Goal: Feedback & Contribution: Leave review/rating

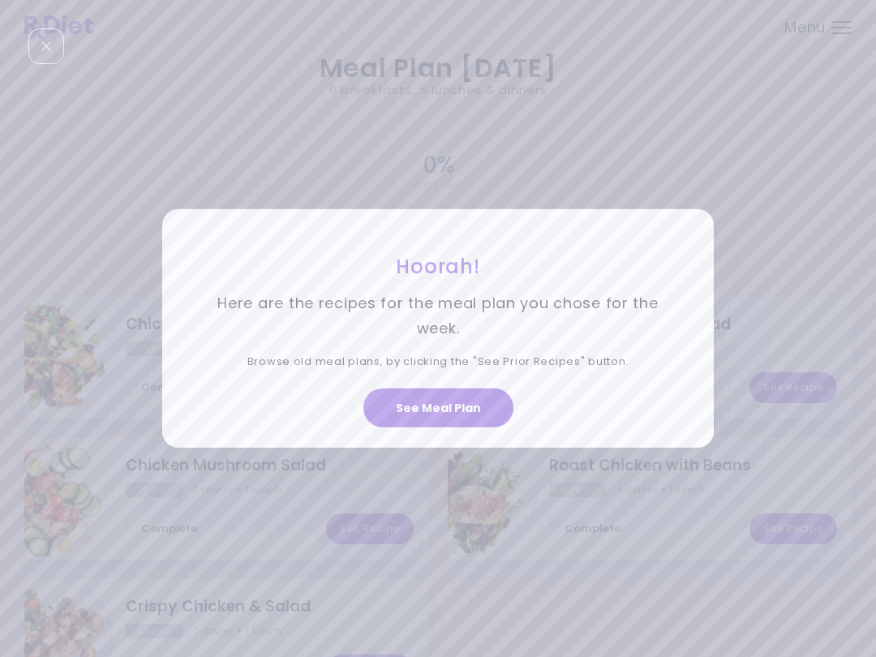
click at [471, 405] on button "See Meal Plan" at bounding box center [438, 408] width 150 height 39
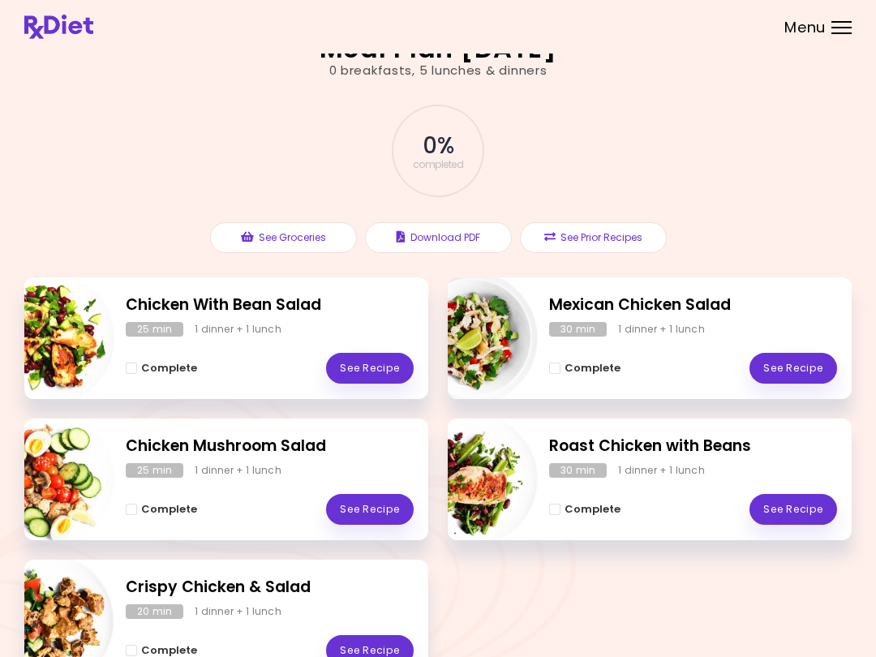
scroll to position [83, 0]
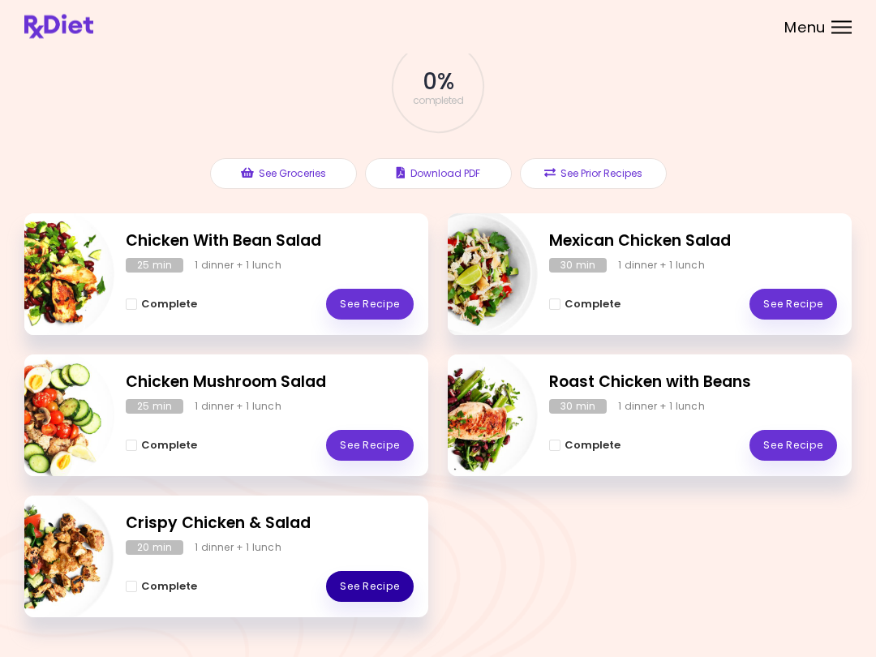
click at [365, 595] on link "See Recipe" at bounding box center [370, 587] width 88 height 31
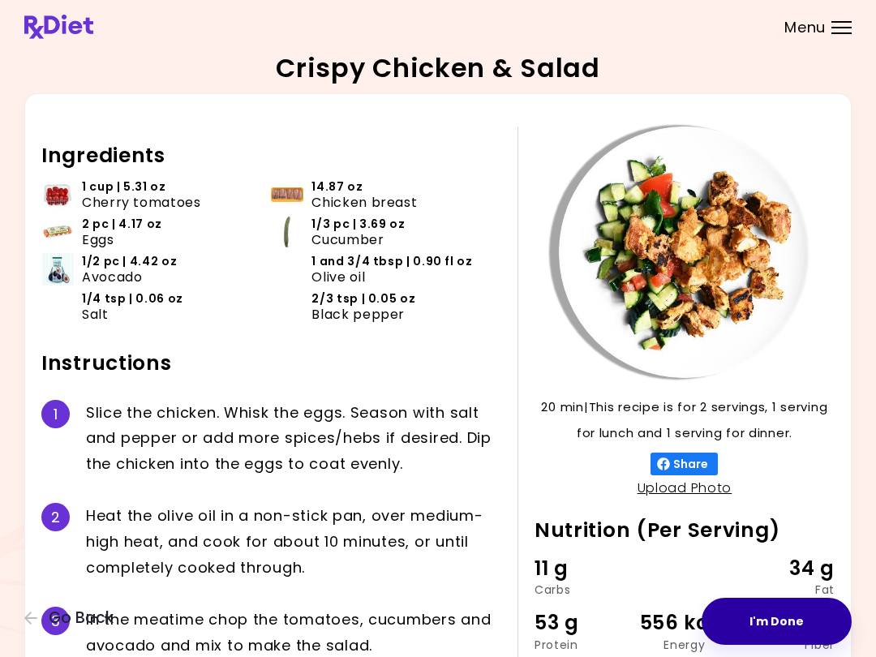
click at [773, 602] on button "I'm Done" at bounding box center [777, 621] width 150 height 47
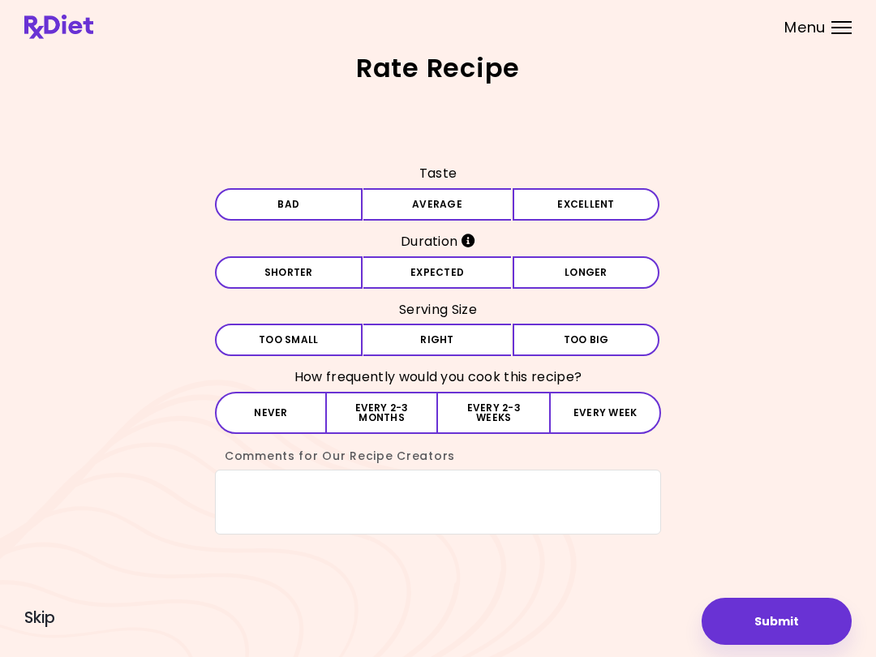
click at [590, 204] on button "Excellent" at bounding box center [587, 204] width 148 height 32
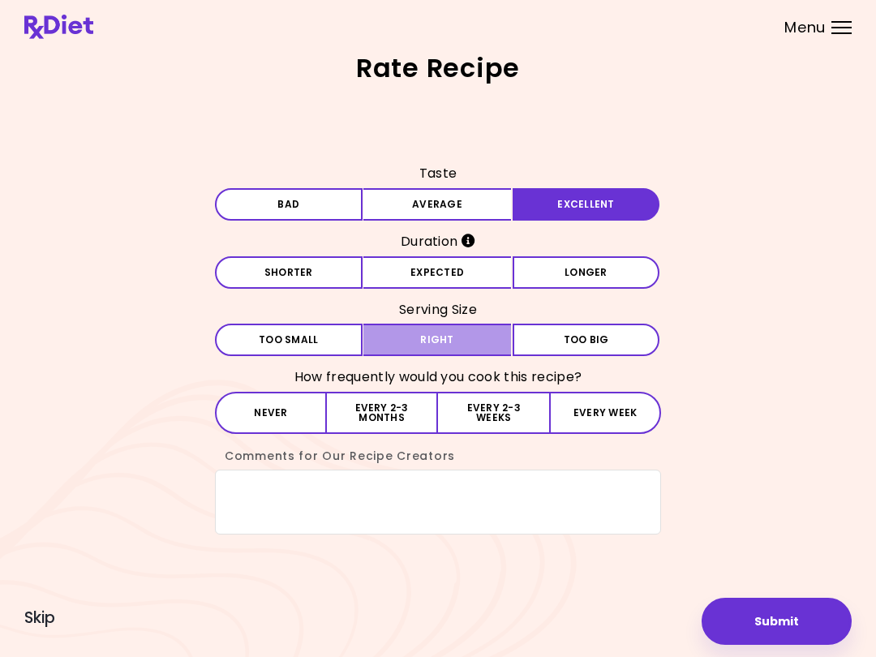
click at [465, 332] on button "Right" at bounding box center [437, 340] width 148 height 32
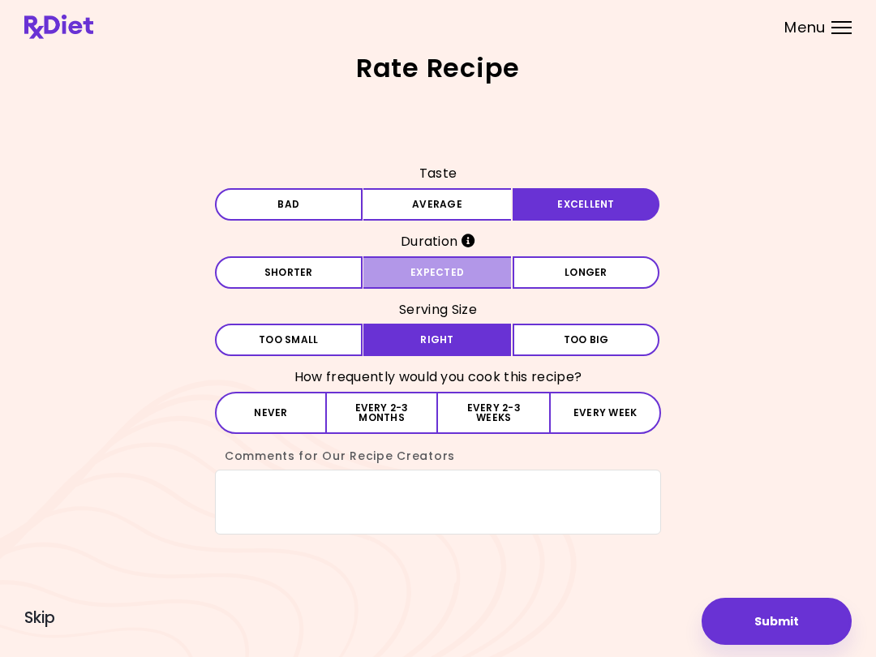
click at [466, 278] on button "Expected" at bounding box center [437, 272] width 148 height 32
click at [504, 406] on button "Every 2-3 weeks" at bounding box center [493, 413] width 111 height 42
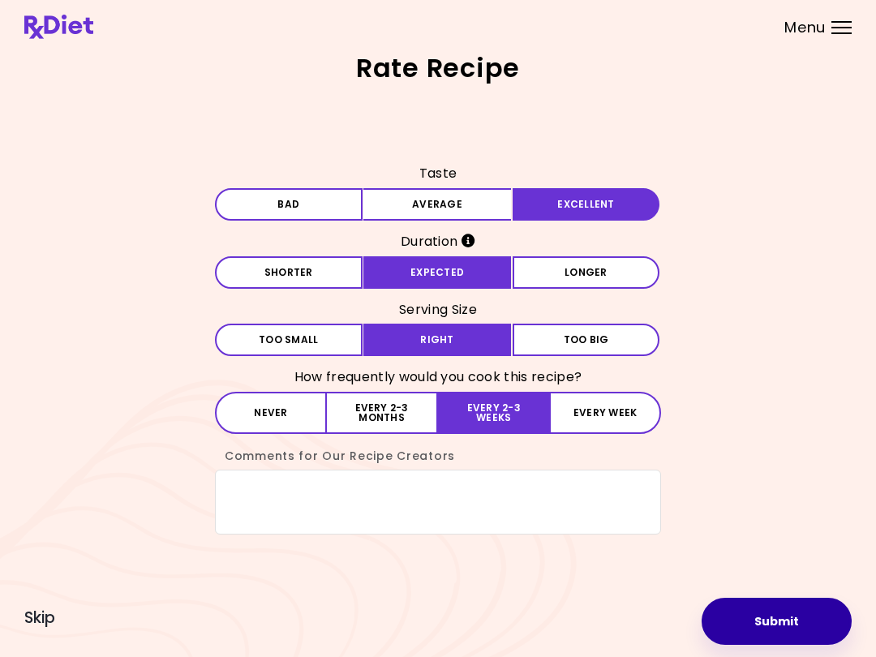
click at [763, 608] on button "Submit" at bounding box center [777, 621] width 150 height 47
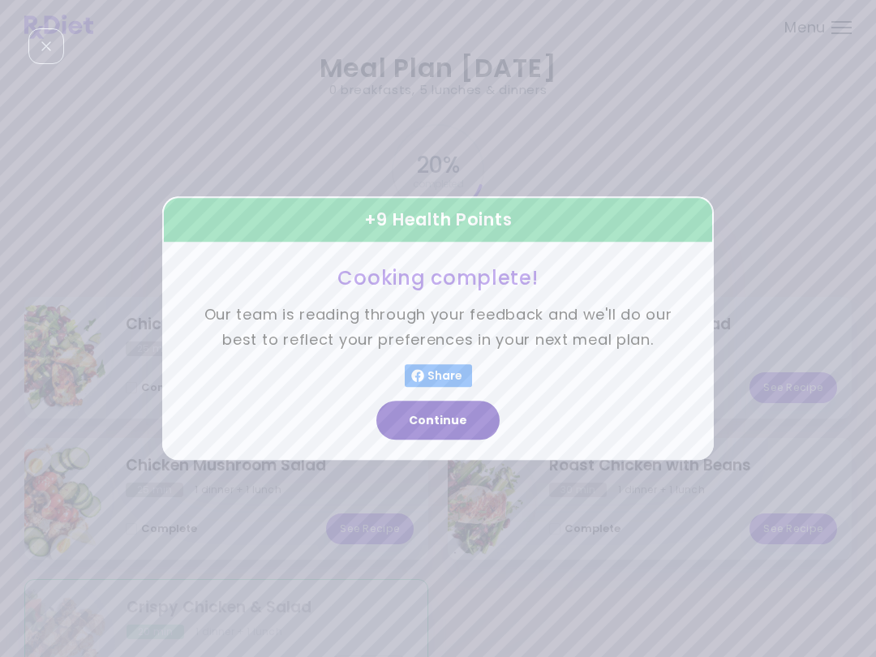
click at [471, 423] on button "Continue" at bounding box center [437, 420] width 123 height 39
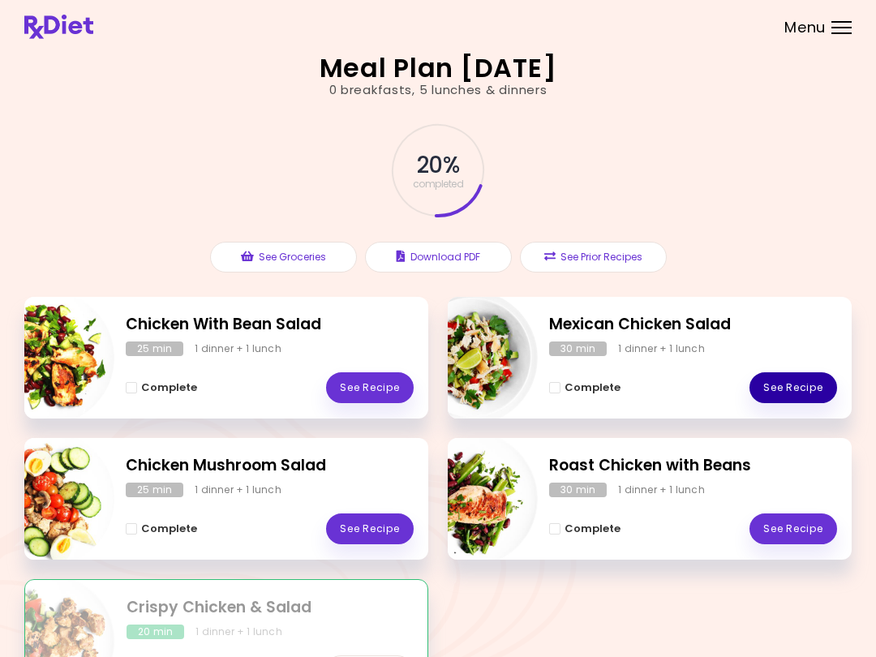
click at [794, 389] on link "See Recipe" at bounding box center [793, 387] width 88 height 31
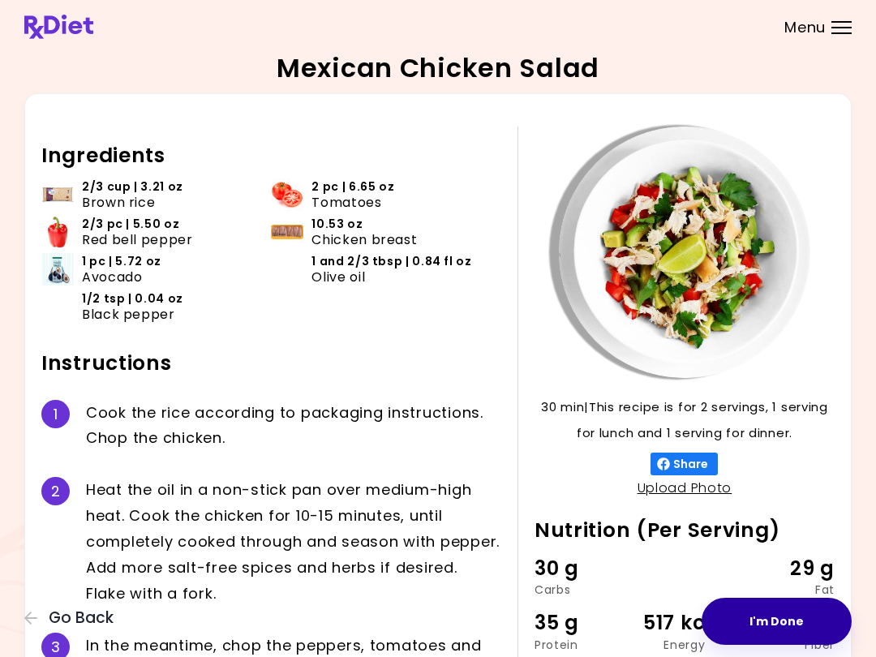
click at [788, 624] on button "I'm Done" at bounding box center [777, 621] width 150 height 47
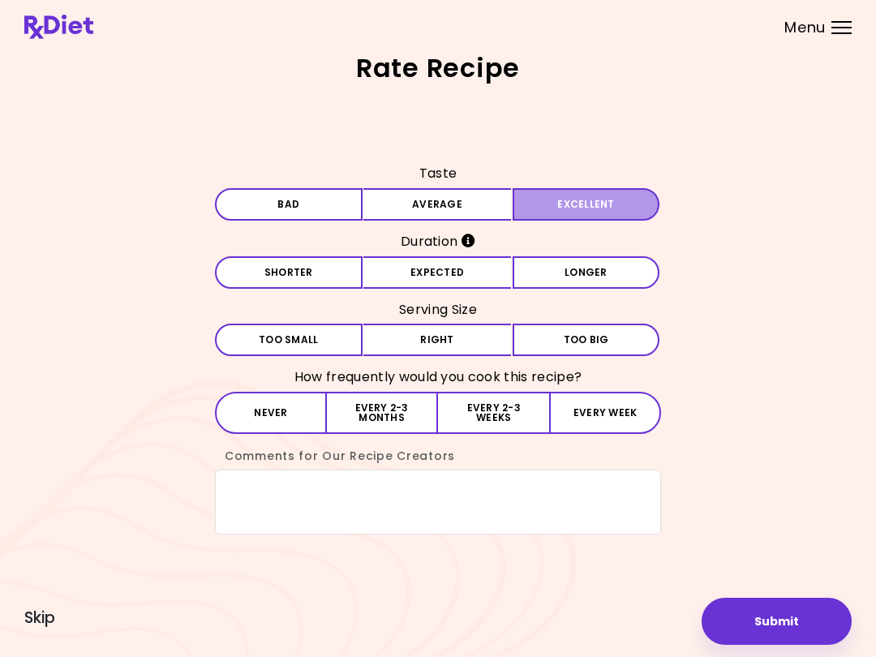
click at [595, 209] on button "Excellent" at bounding box center [587, 204] width 148 height 32
click at [463, 274] on button "Expected" at bounding box center [437, 272] width 148 height 32
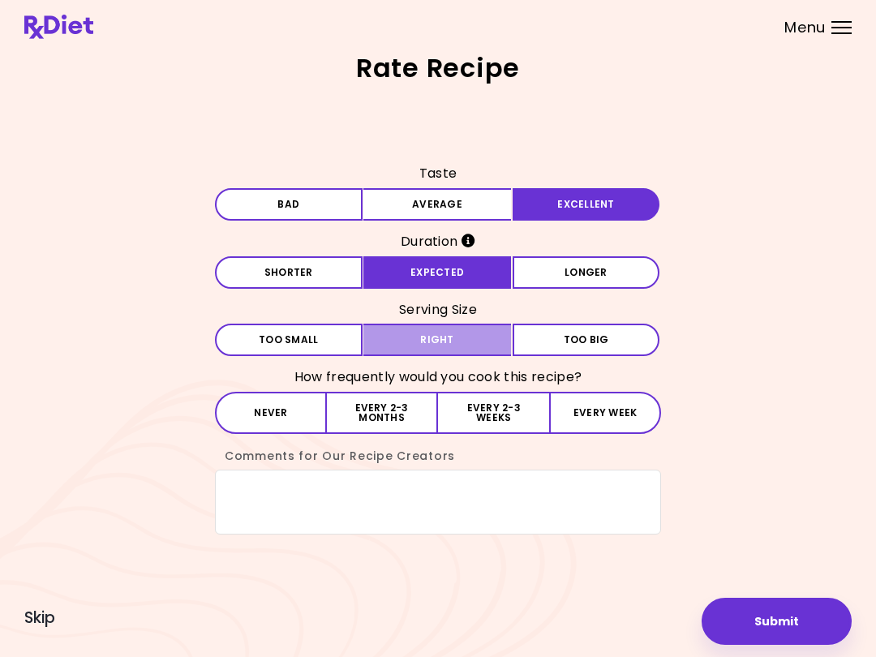
click at [466, 335] on button "Right" at bounding box center [437, 340] width 148 height 32
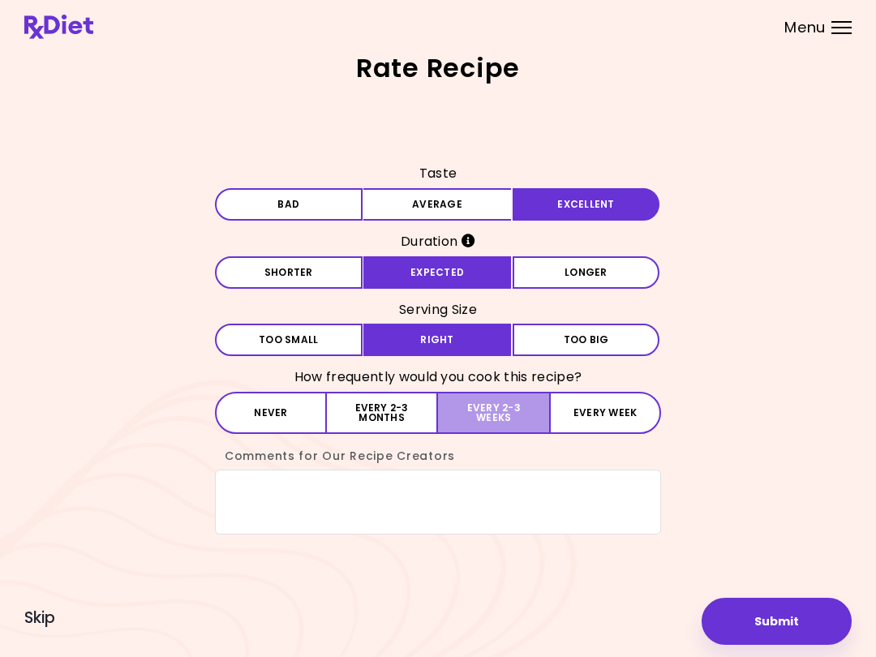
click at [513, 414] on button "Every 2-3 weeks" at bounding box center [493, 413] width 111 height 42
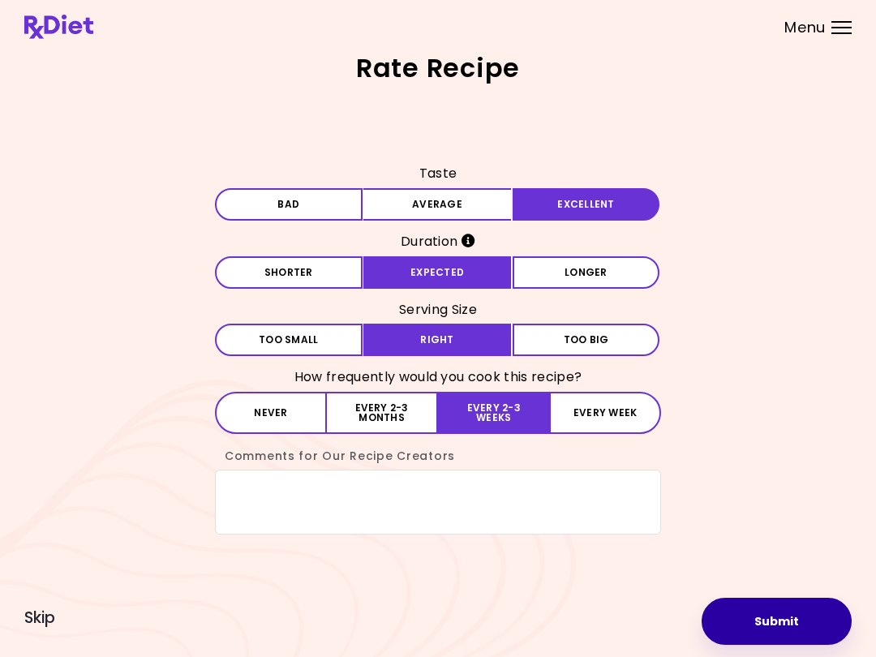
click at [790, 621] on button "Submit" at bounding box center [777, 621] width 150 height 47
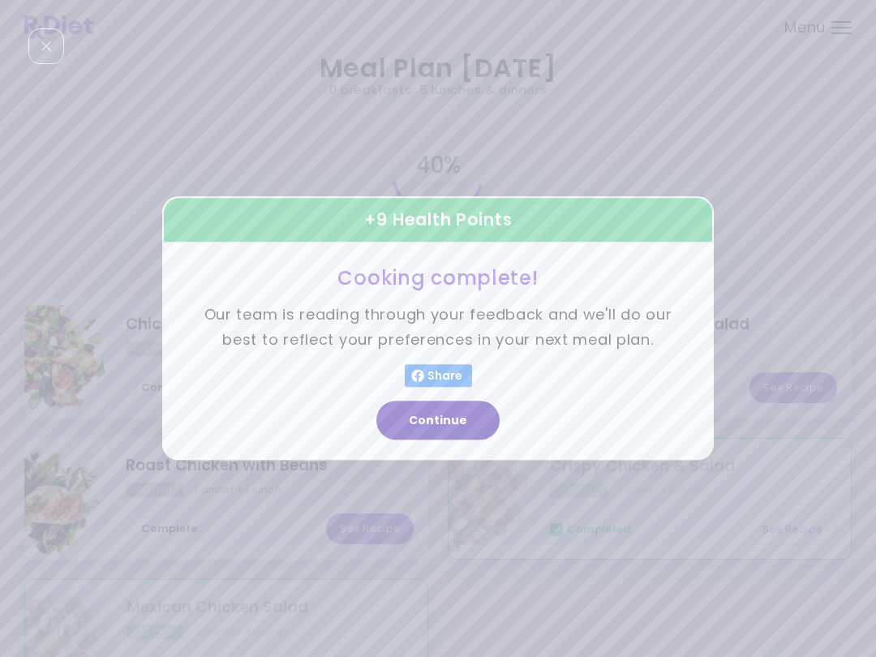
click at [466, 416] on button "Continue" at bounding box center [437, 420] width 123 height 39
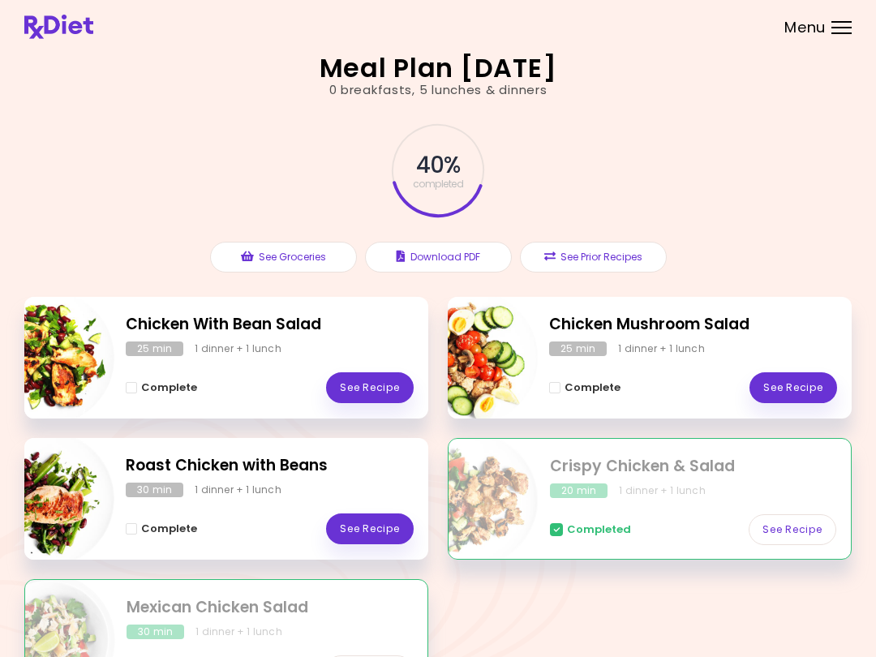
click at [389, 522] on link "See Recipe" at bounding box center [370, 528] width 88 height 31
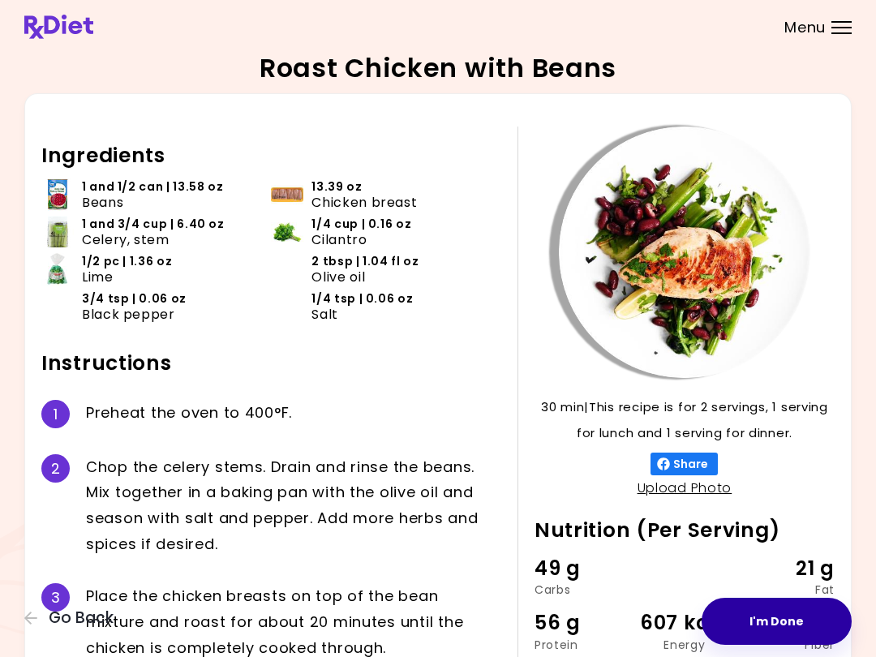
click at [779, 612] on button "I'm Done" at bounding box center [777, 621] width 150 height 47
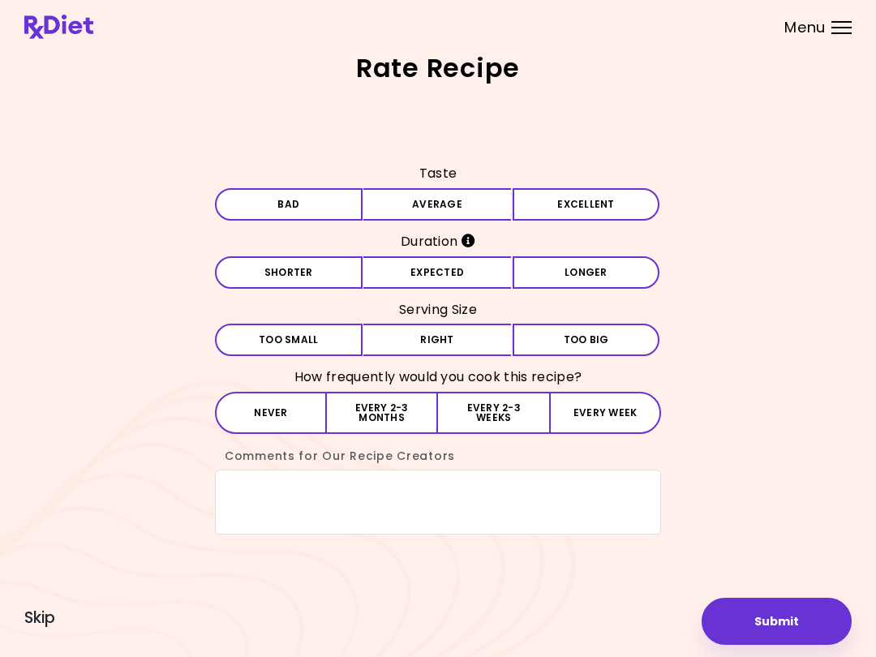
click at [451, 200] on button "Average" at bounding box center [437, 204] width 148 height 32
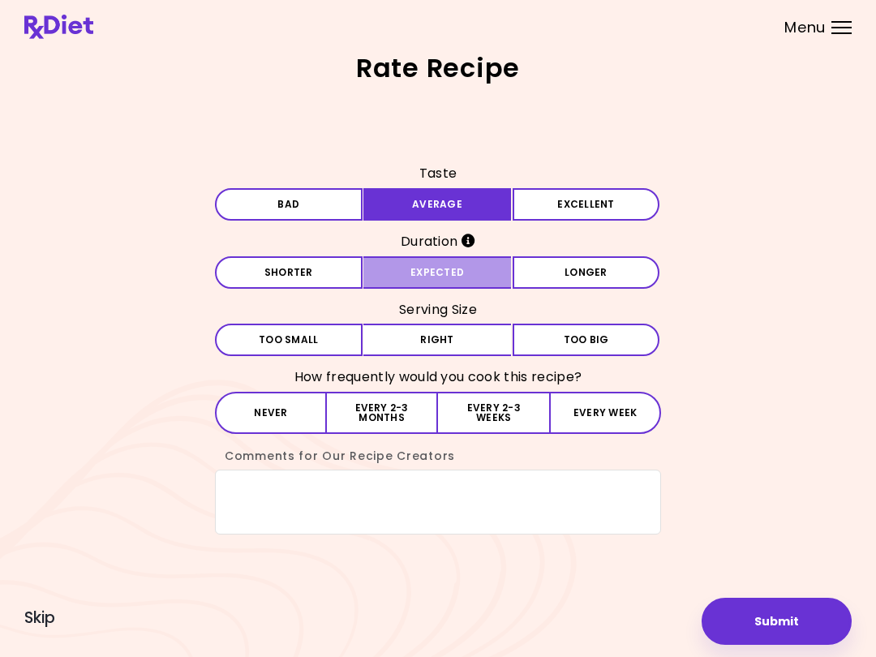
click at [456, 273] on button "Expected" at bounding box center [437, 272] width 148 height 32
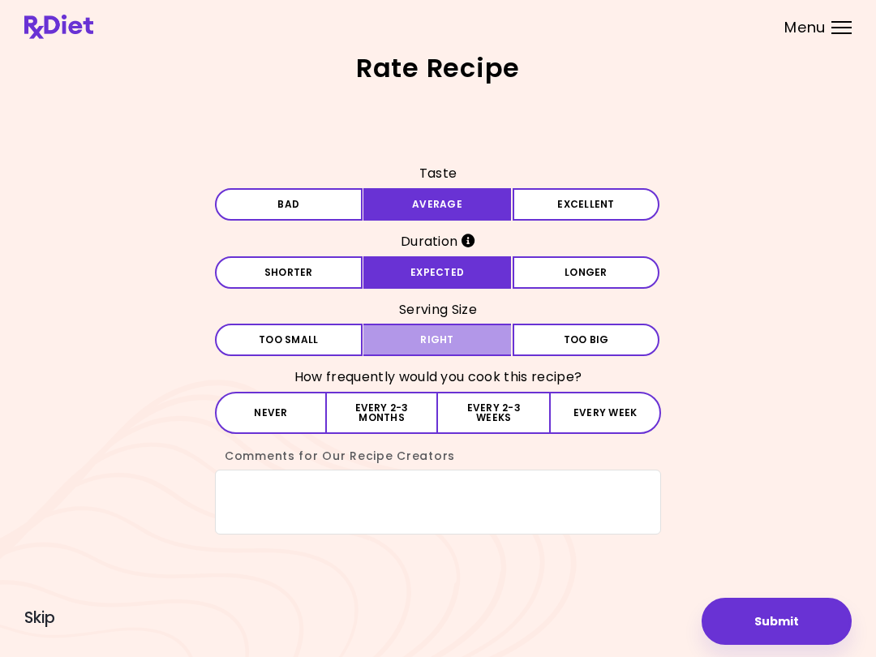
click at [473, 337] on button "Right" at bounding box center [437, 340] width 148 height 32
click at [396, 414] on button "Every 2-3 months" at bounding box center [382, 413] width 111 height 42
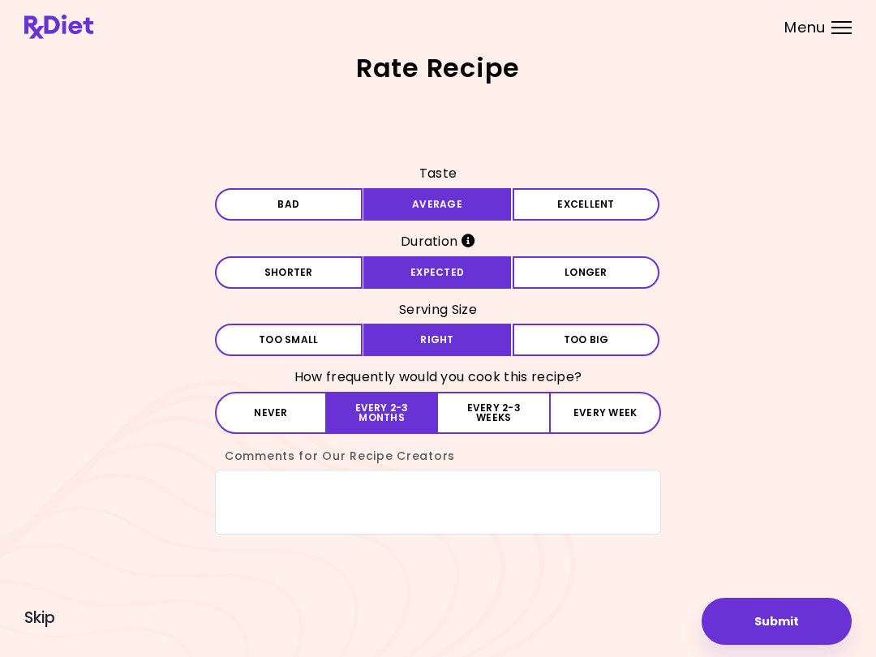
click at [801, 622] on button "Submit" at bounding box center [777, 621] width 150 height 47
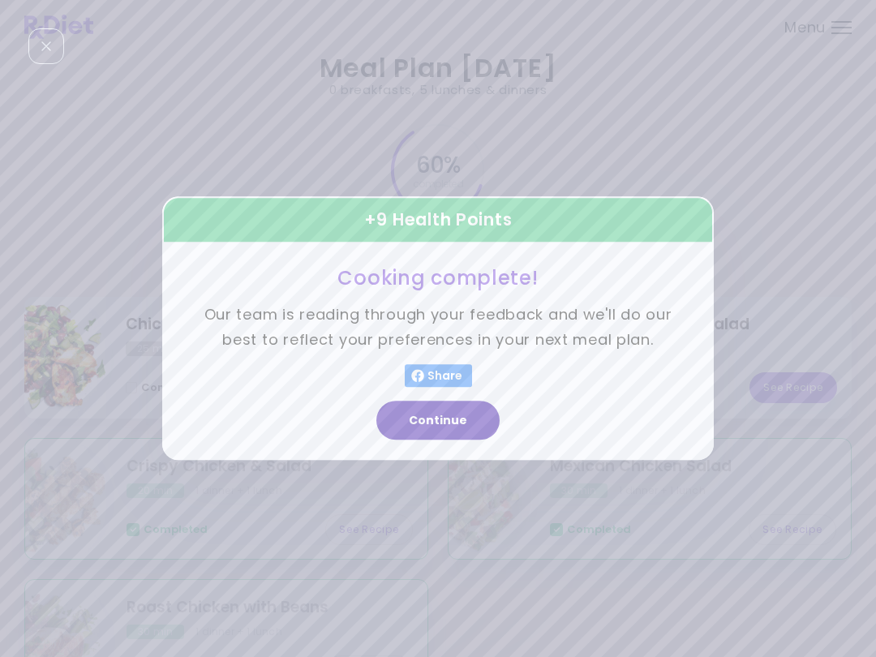
click at [470, 418] on button "Continue" at bounding box center [437, 420] width 123 height 39
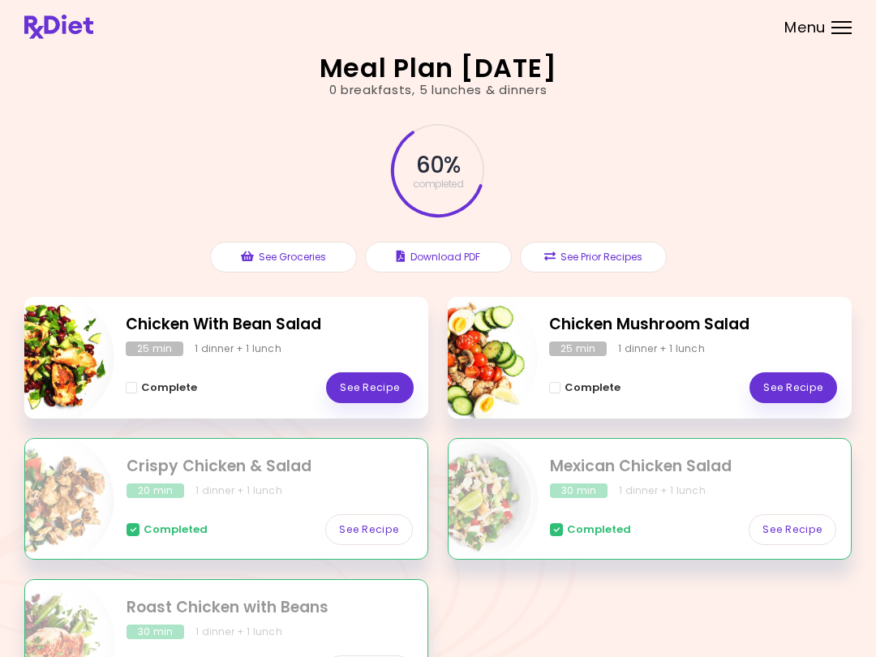
click at [378, 395] on link "See Recipe" at bounding box center [370, 387] width 88 height 31
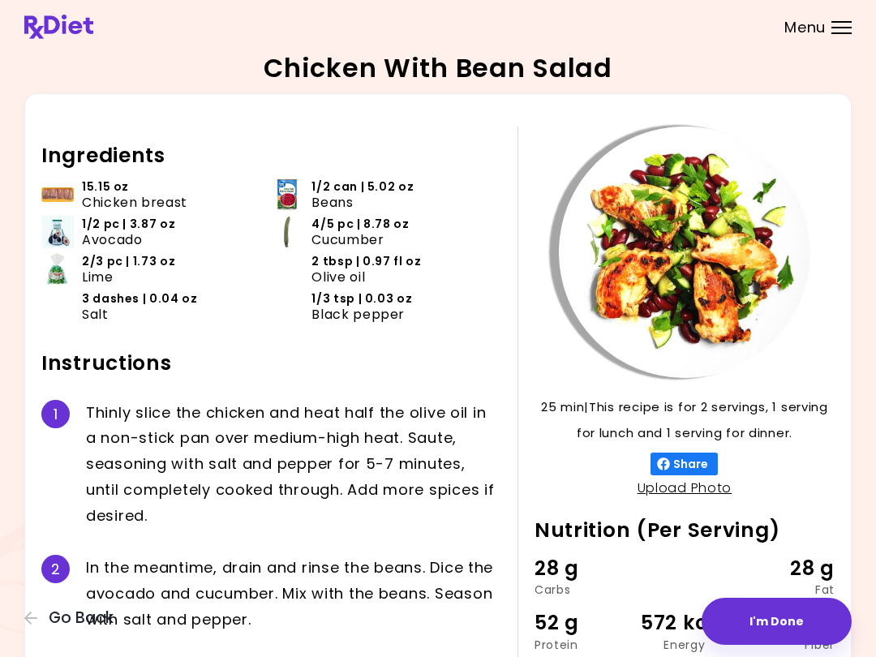
click at [766, 617] on button "I'm Done" at bounding box center [777, 621] width 150 height 47
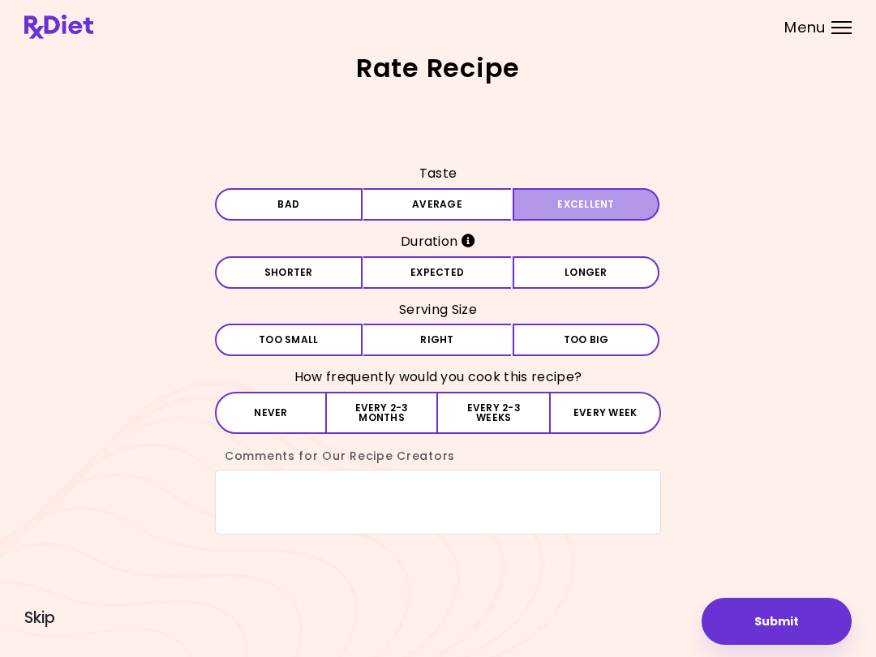
click at [586, 205] on button "Excellent" at bounding box center [587, 204] width 148 height 32
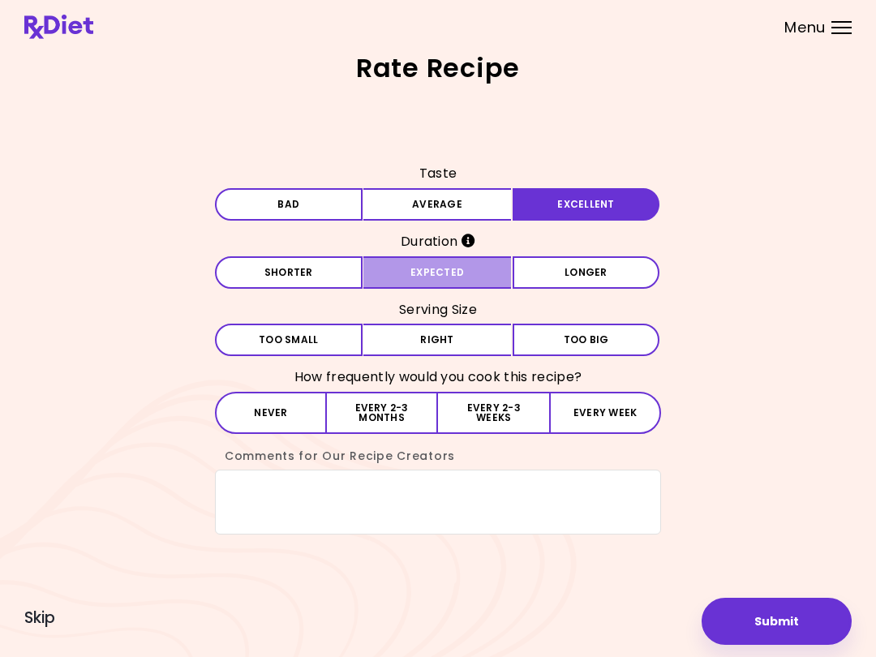
click at [470, 269] on button "Expected" at bounding box center [437, 272] width 148 height 32
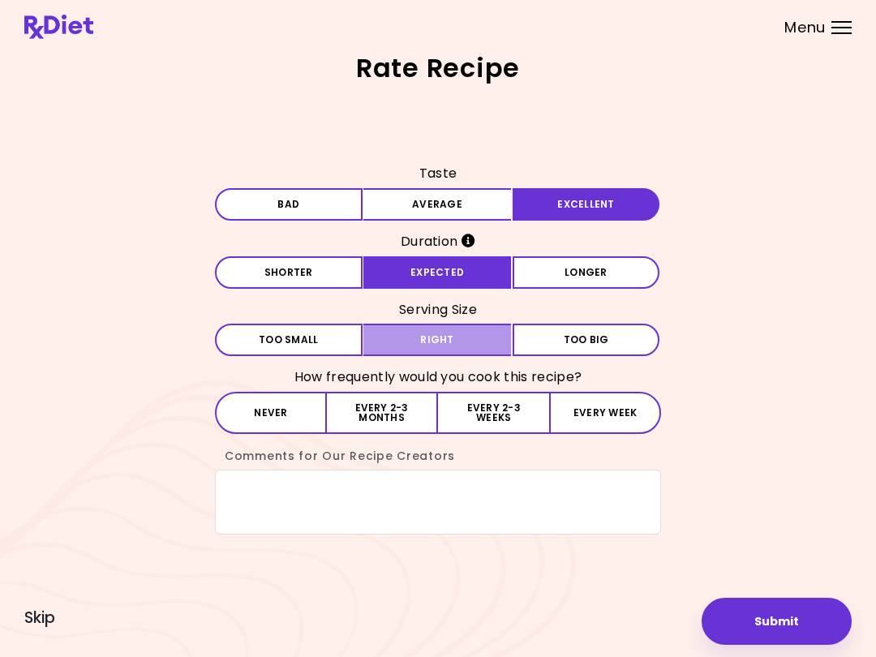
click at [477, 348] on button "Right" at bounding box center [437, 340] width 148 height 32
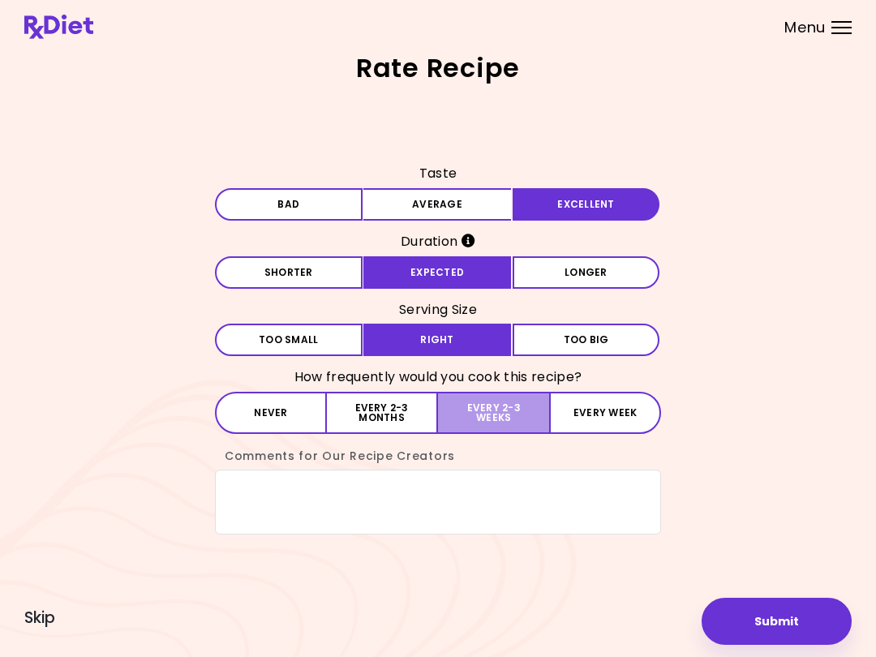
click at [515, 421] on button "Every 2-3 weeks" at bounding box center [493, 413] width 111 height 42
click at [786, 628] on button "Submit" at bounding box center [777, 621] width 150 height 47
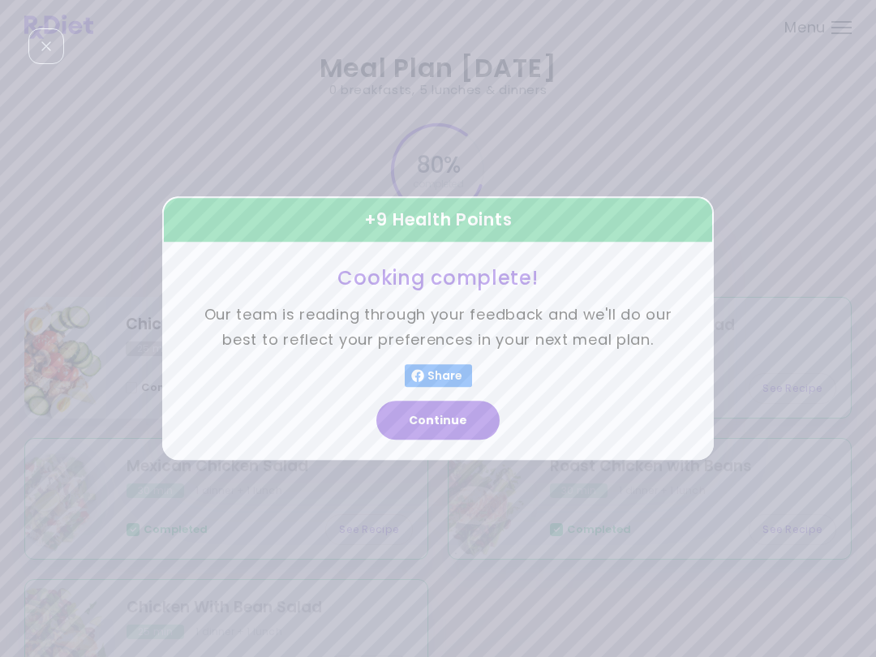
click at [474, 421] on button "Continue" at bounding box center [437, 420] width 123 height 39
